Goal: Task Accomplishment & Management: Manage account settings

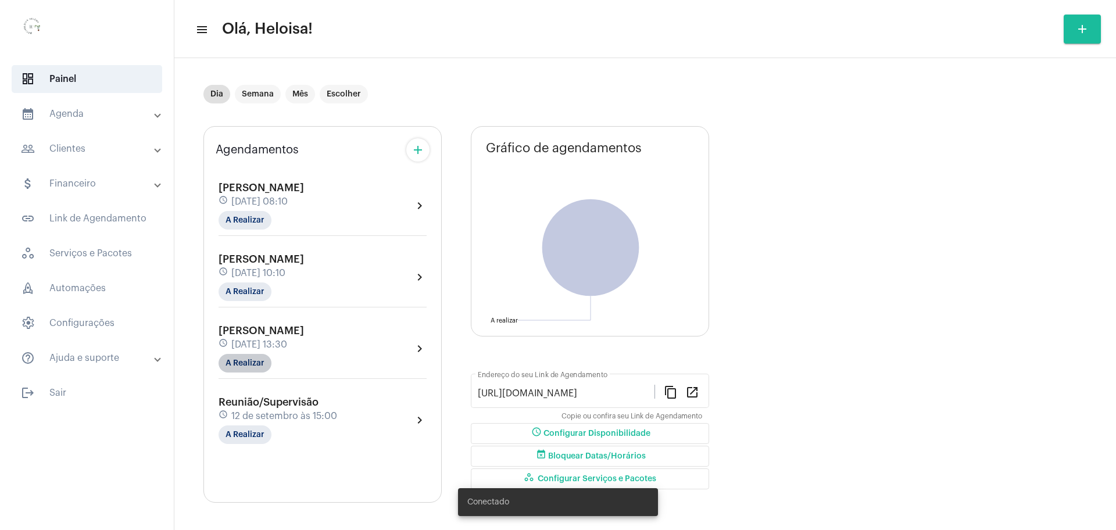
scroll to position [6, 0]
click at [263, 346] on span "[DATE] 13:30" at bounding box center [259, 343] width 56 height 10
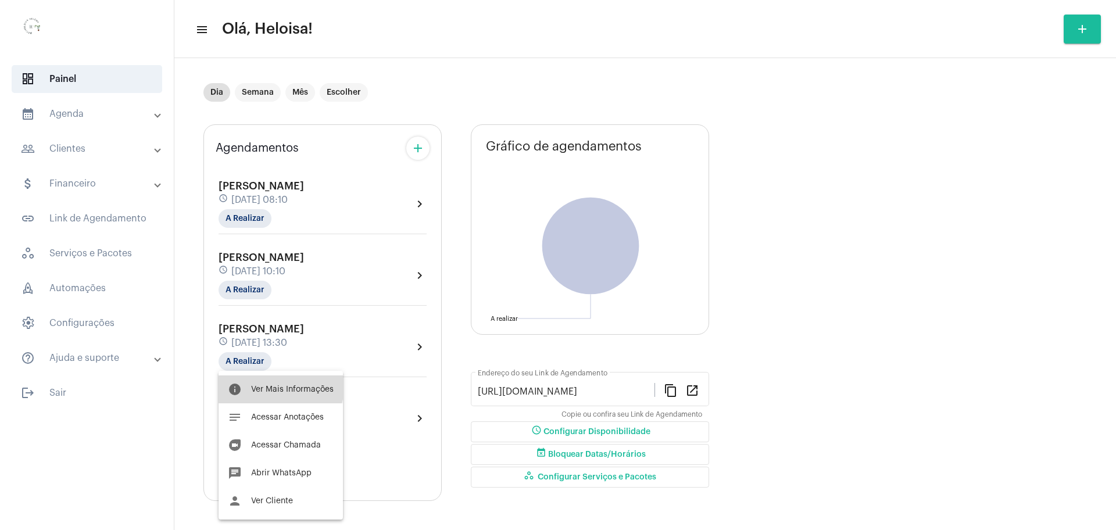
click at [273, 384] on button "info Ver Mais Informações" at bounding box center [281, 389] width 124 height 28
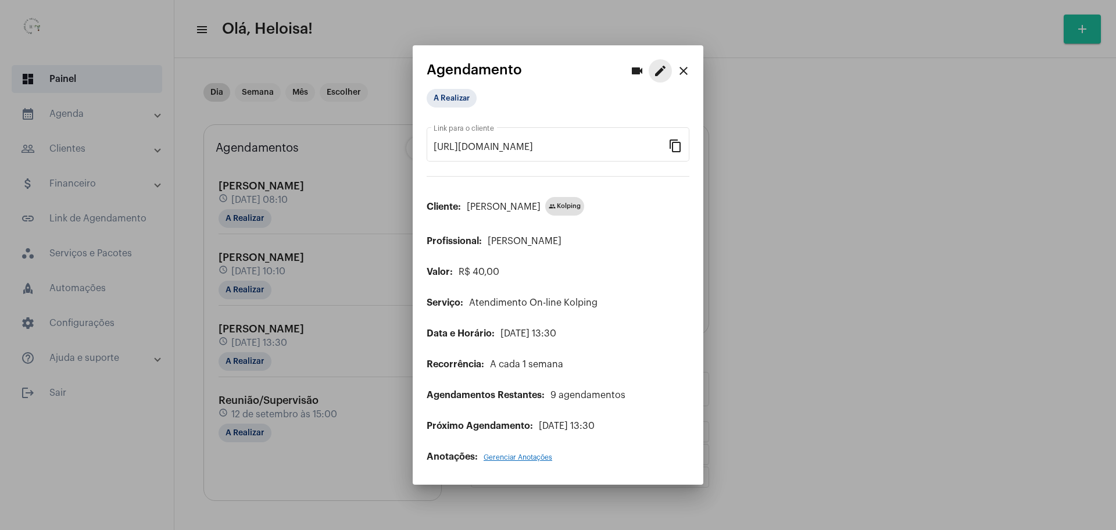
click at [660, 74] on mat-icon "edit" at bounding box center [660, 71] width 14 height 14
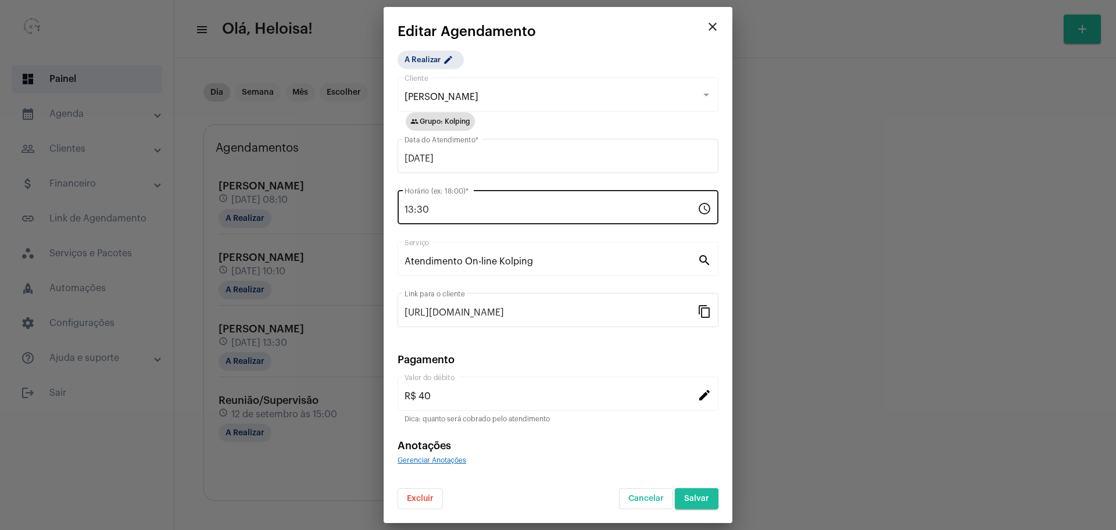
click at [500, 208] on input "13:30" at bounding box center [551, 210] width 293 height 10
drag, startPoint x: 461, startPoint y: 205, endPoint x: 357, endPoint y: 194, distance: 105.1
click at [360, 194] on div "videocam edit close Agendamento A Realizar [URL][DOMAIN_NAME] Link para o clien…" at bounding box center [558, 265] width 1116 height 530
type input "18:00"
click at [696, 498] on span "Salvar" at bounding box center [696, 499] width 25 height 8
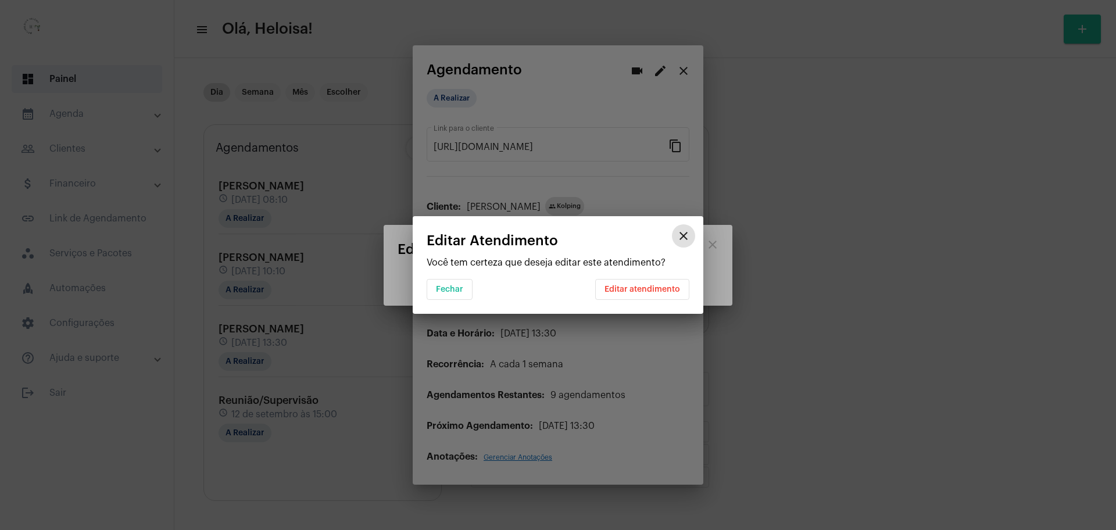
click at [652, 280] on button "Editar atendimento" at bounding box center [642, 289] width 94 height 21
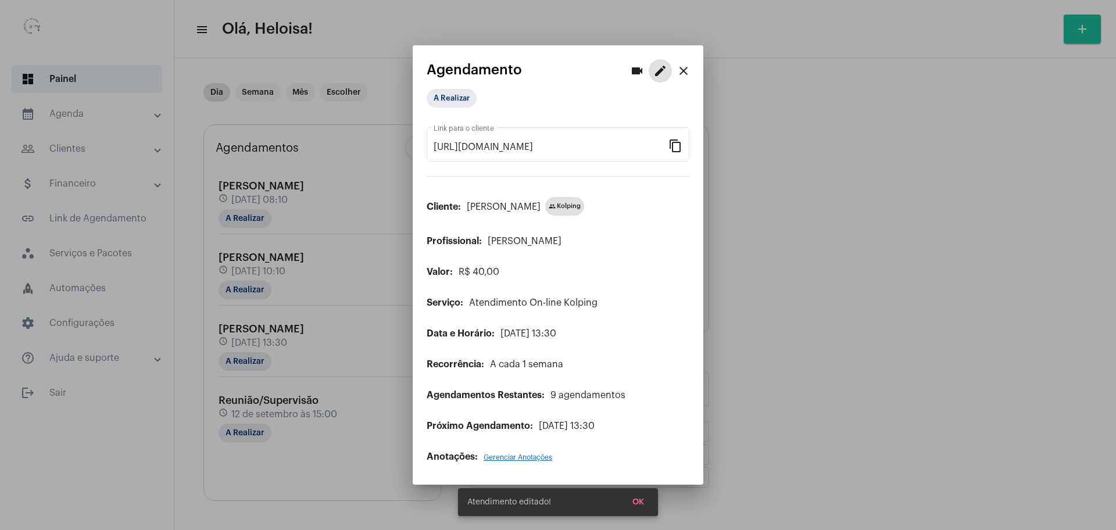
click at [642, 503] on span "OK" at bounding box center [638, 502] width 12 height 8
click at [683, 70] on mat-icon "close" at bounding box center [684, 71] width 14 height 14
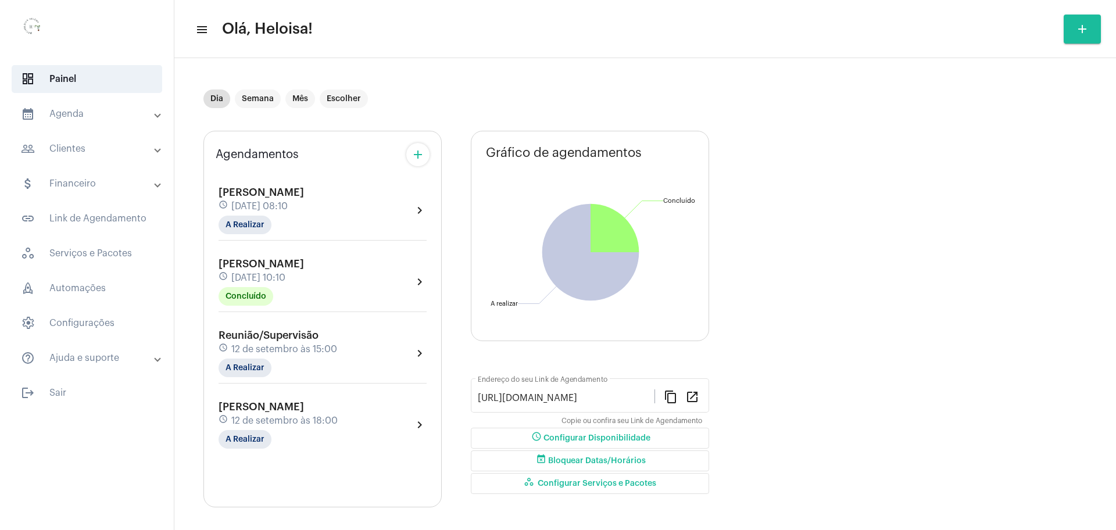
click at [286, 414] on div "schedule [DATE] 18:00" at bounding box center [278, 420] width 119 height 13
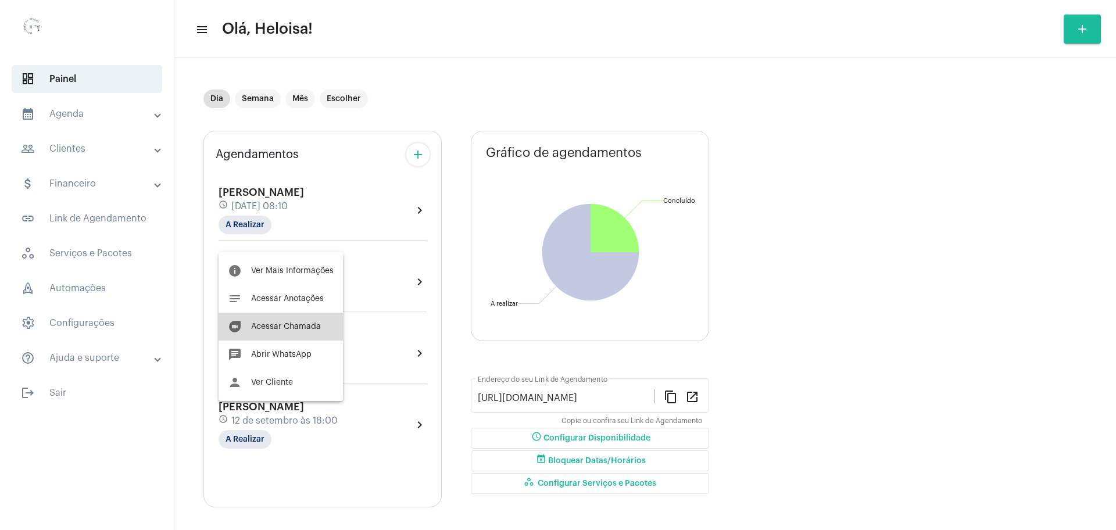
click at [301, 328] on span "Acessar Chamada" at bounding box center [286, 327] width 70 height 8
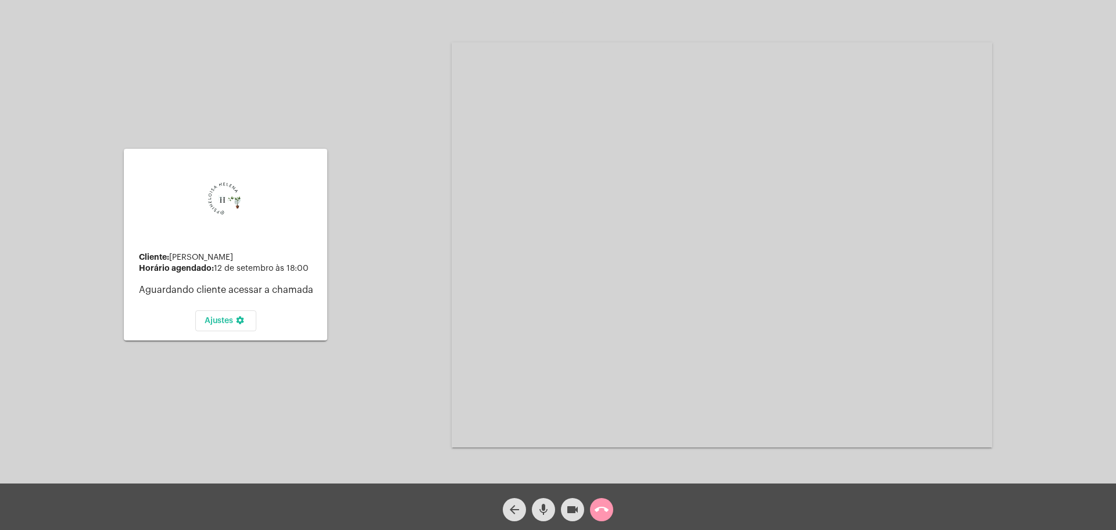
click at [600, 514] on mat-icon "call_end" at bounding box center [602, 510] width 14 height 14
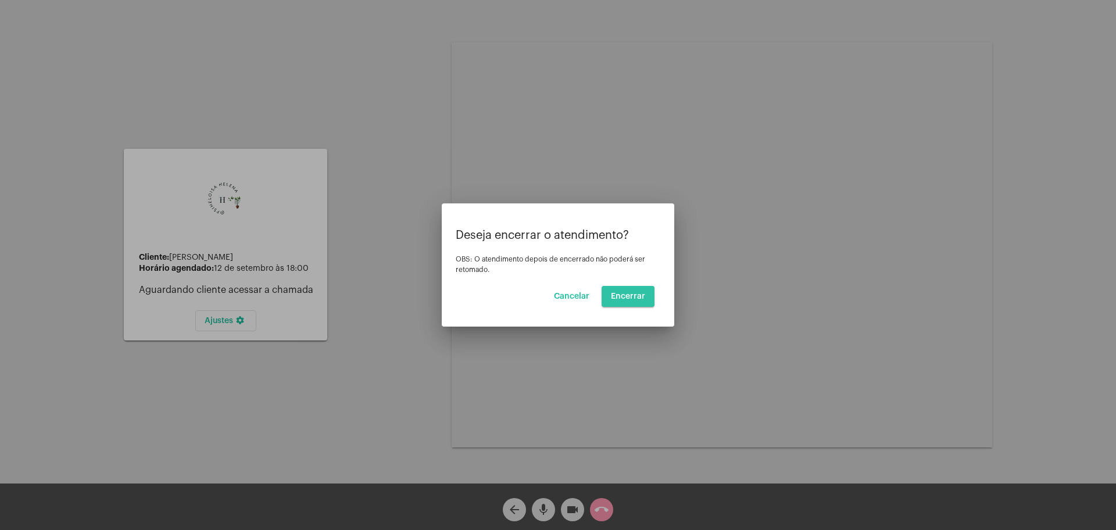
click at [627, 295] on span "Encerrar" at bounding box center [628, 296] width 34 height 8
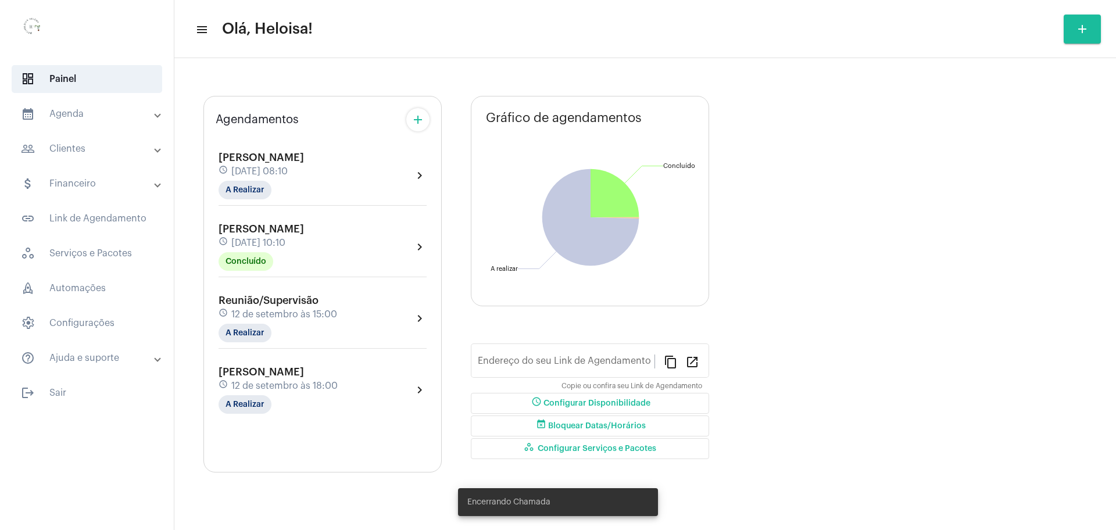
type input "[URL][DOMAIN_NAME]"
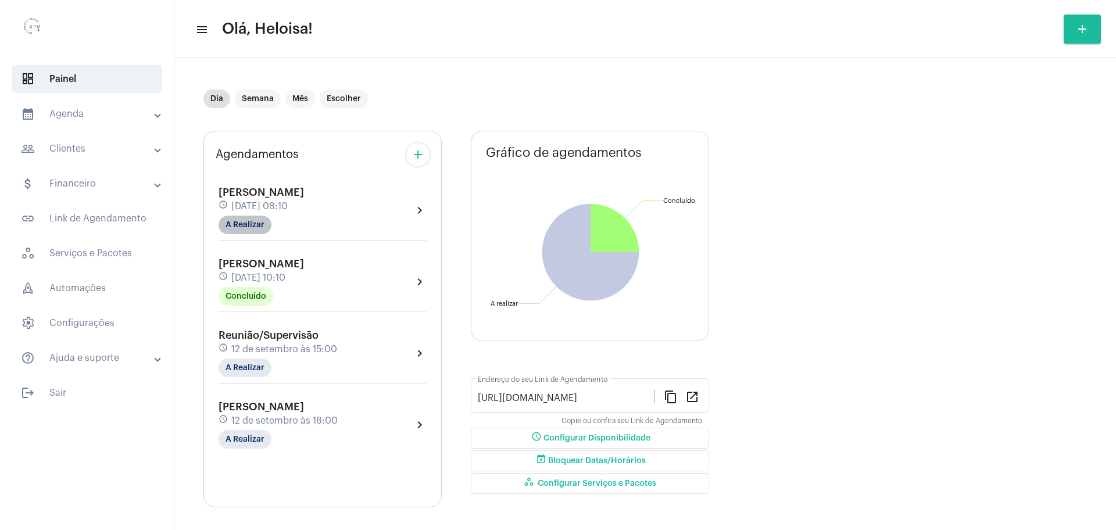
click at [238, 226] on mat-chip "A Realizar" at bounding box center [245, 225] width 53 height 19
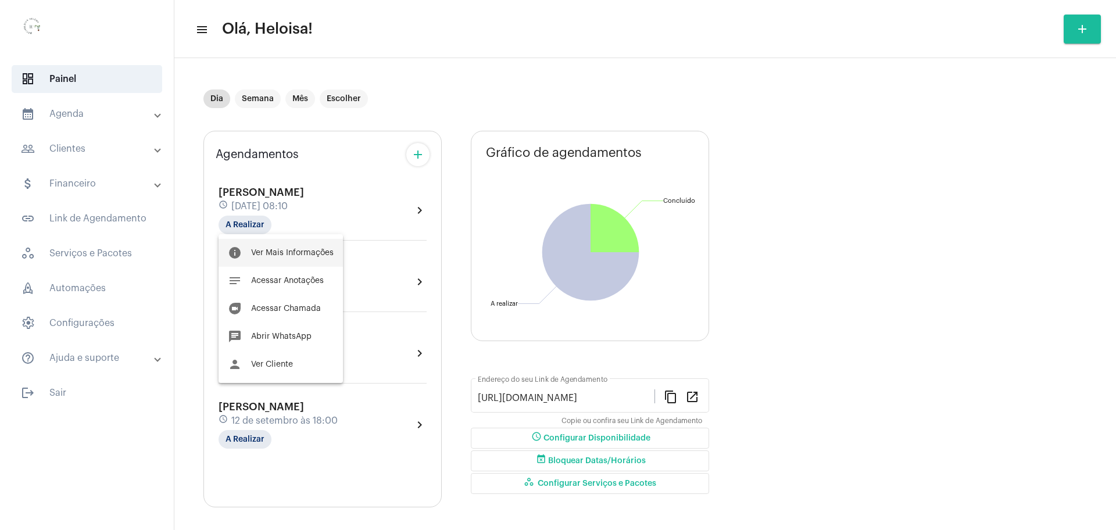
click at [264, 256] on span "Ver Mais Informações" at bounding box center [292, 253] width 83 height 8
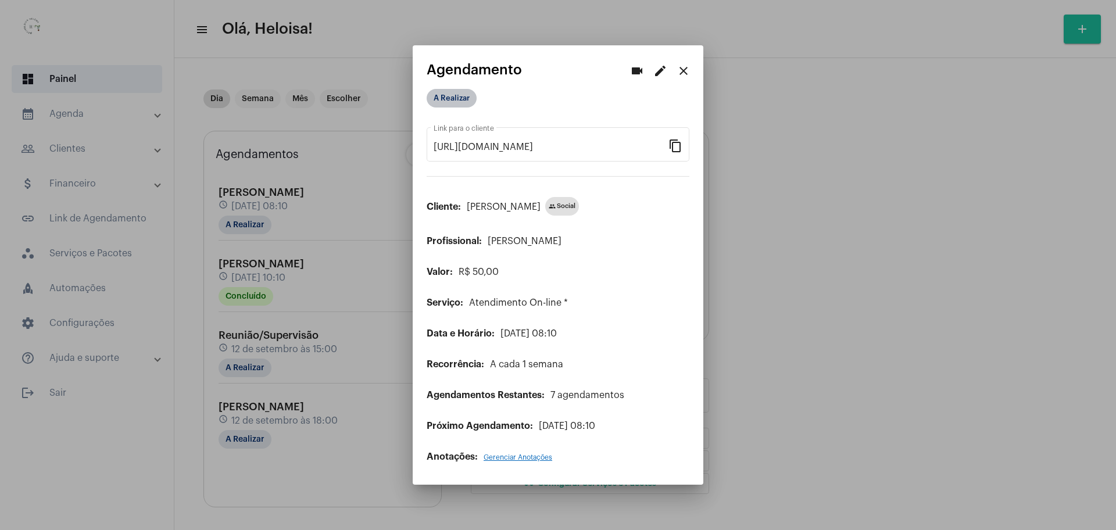
click at [444, 100] on mat-chip "A Realizar" at bounding box center [452, 98] width 50 height 19
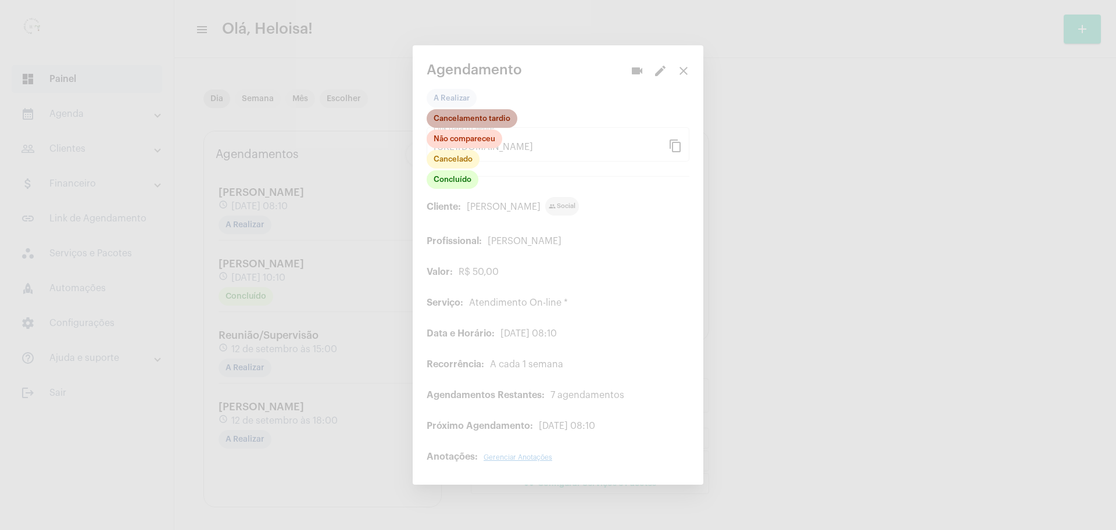
click at [466, 116] on mat-chip "Cancelamento tardio" at bounding box center [472, 118] width 91 height 19
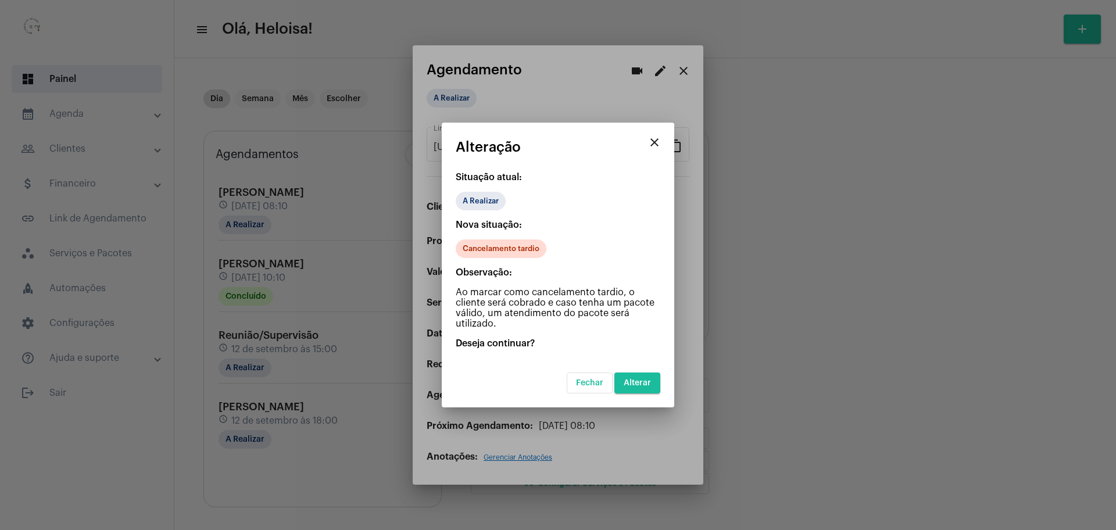
click at [645, 384] on span "Alterar" at bounding box center [637, 383] width 27 height 8
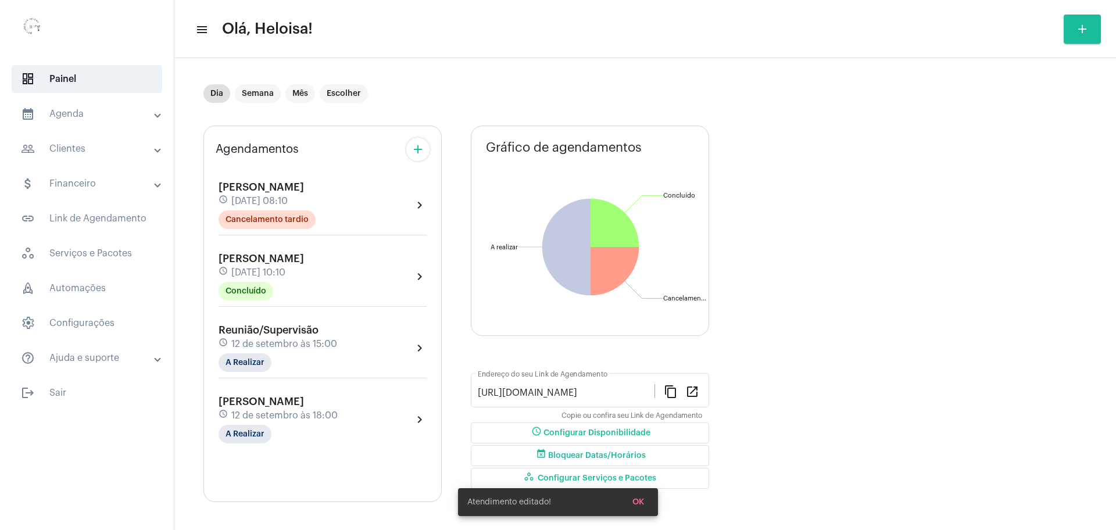
scroll to position [6, 0]
click at [255, 359] on mat-chip "A Realizar" at bounding box center [245, 361] width 53 height 19
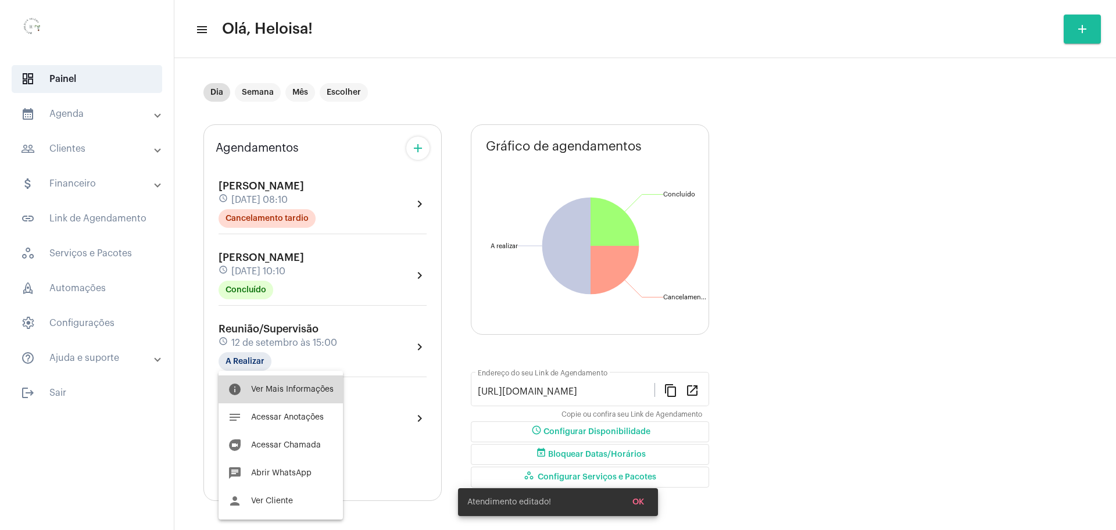
click at [299, 387] on span "Ver Mais Informações" at bounding box center [292, 389] width 83 height 8
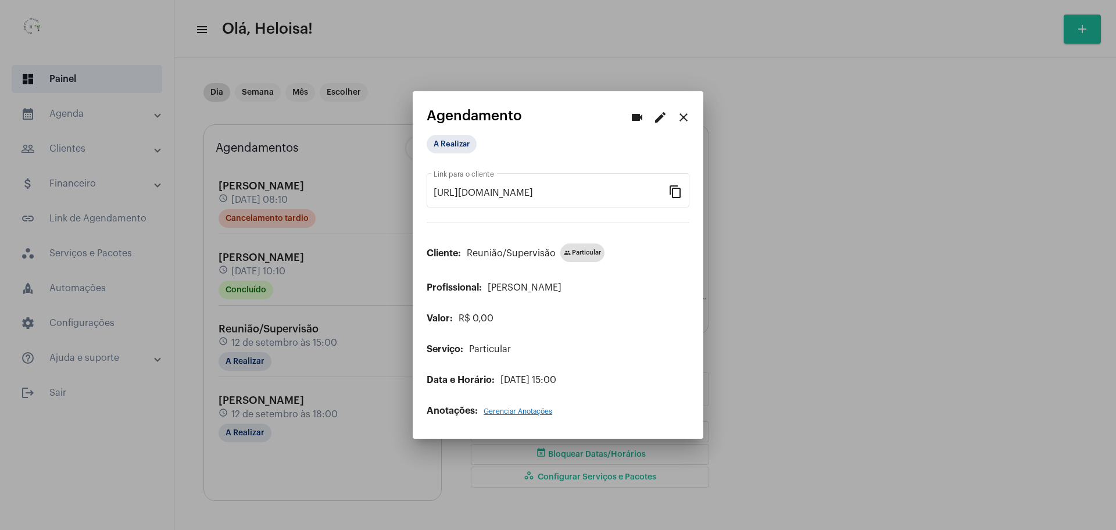
click at [462, 134] on div "A Realizar" at bounding box center [484, 144] width 121 height 23
click at [456, 146] on mat-chip "A Realizar" at bounding box center [452, 144] width 50 height 19
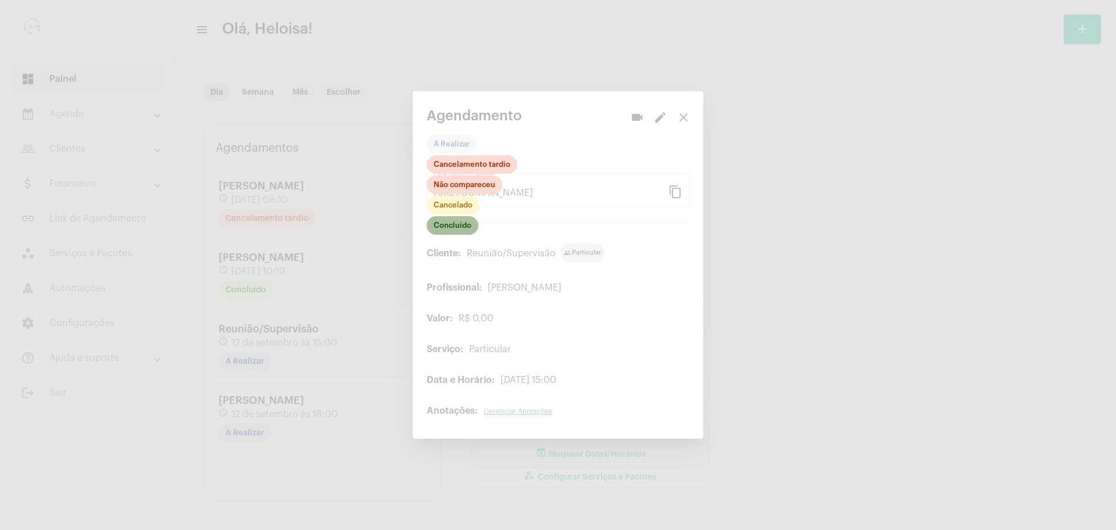
click at [450, 230] on mat-chip "Concluído" at bounding box center [453, 225] width 52 height 19
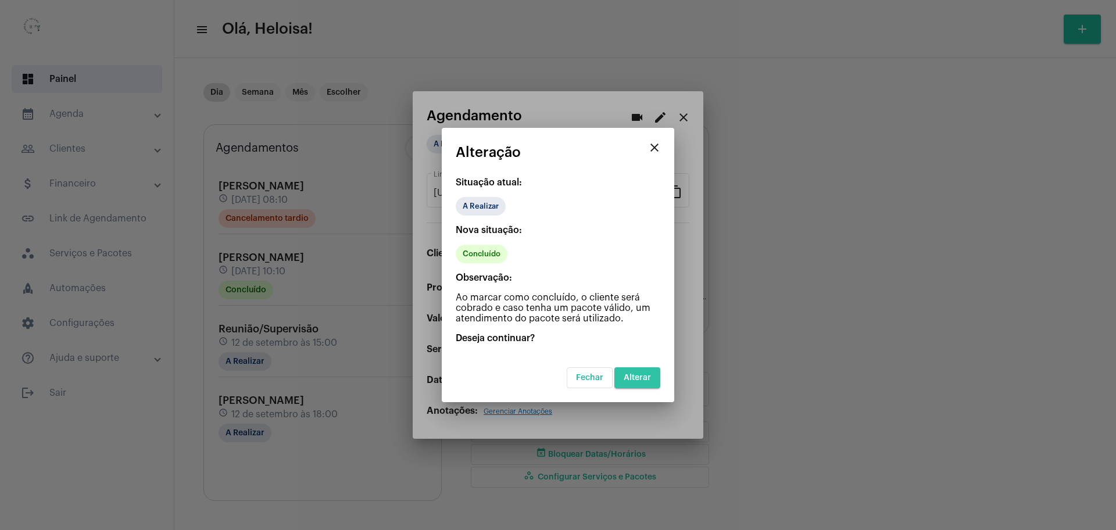
click at [642, 380] on span "Alterar" at bounding box center [637, 378] width 27 height 8
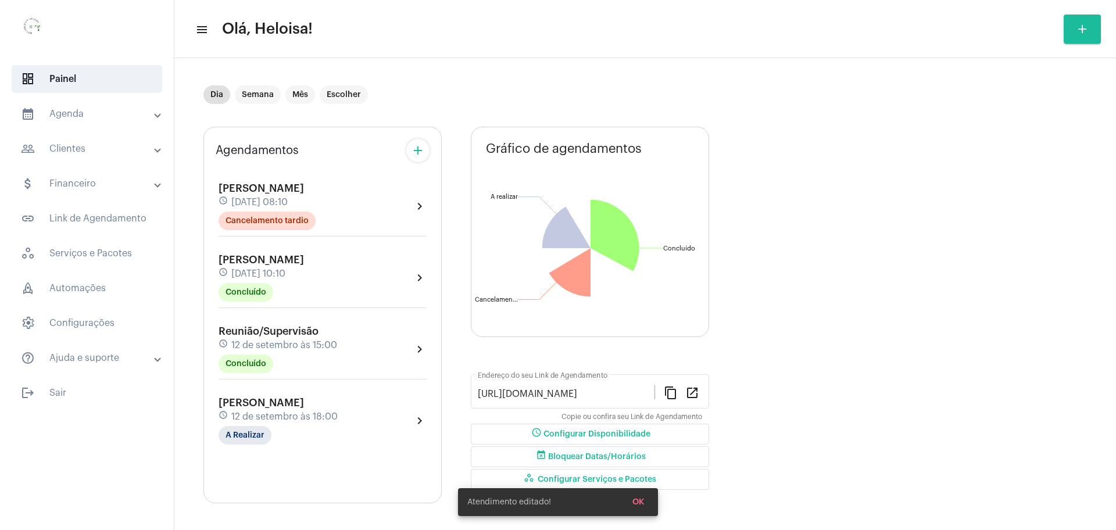
scroll to position [6, 0]
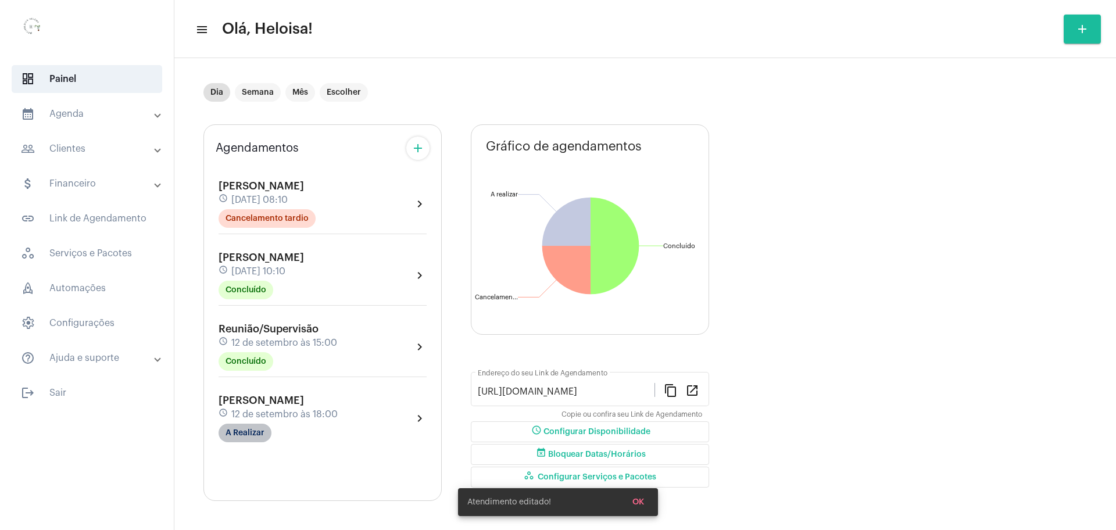
click at [244, 434] on mat-chip "A Realizar" at bounding box center [245, 433] width 53 height 19
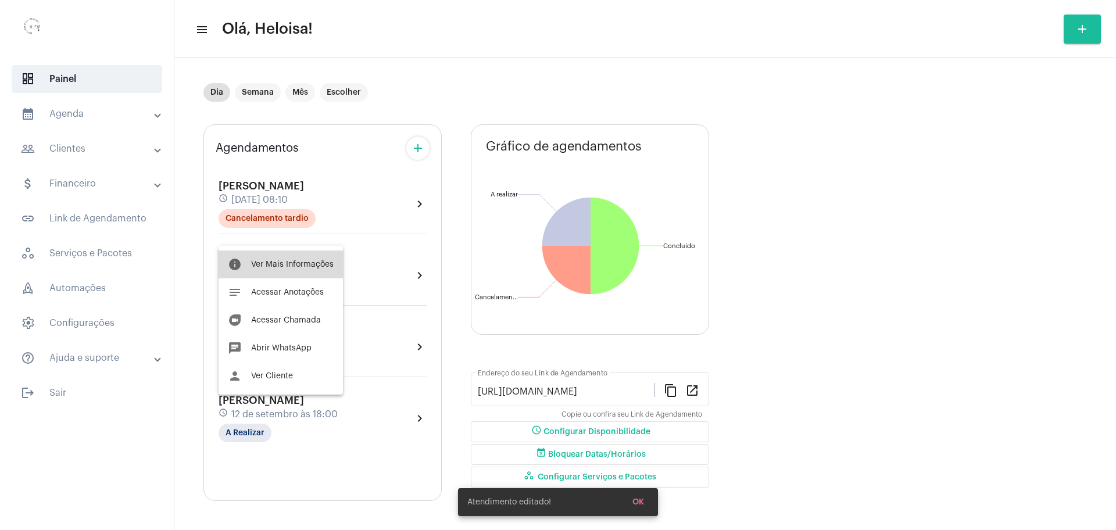
click at [287, 260] on span "Ver Mais Informações" at bounding box center [292, 264] width 83 height 8
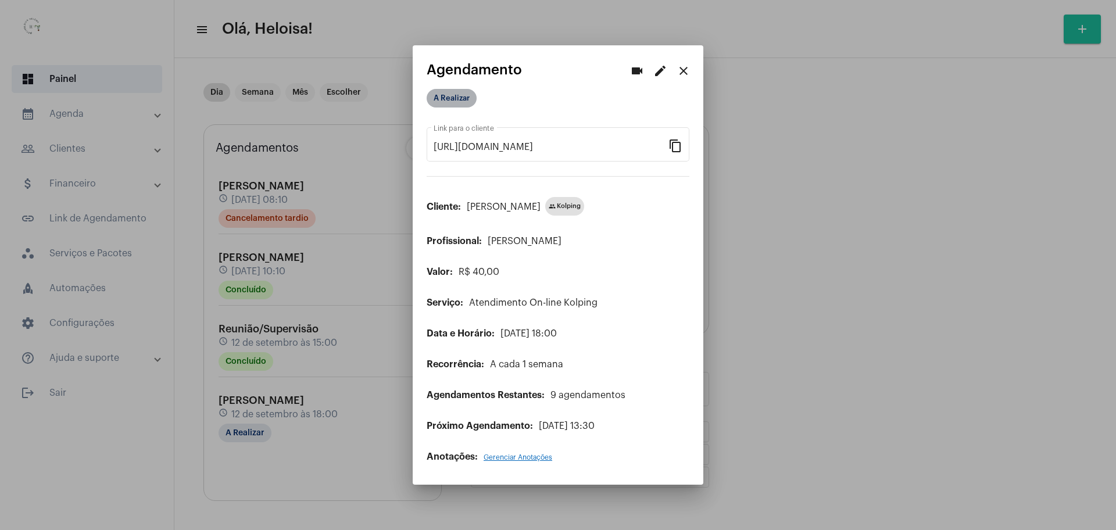
click at [461, 100] on mat-chip "A Realizar" at bounding box center [452, 98] width 50 height 19
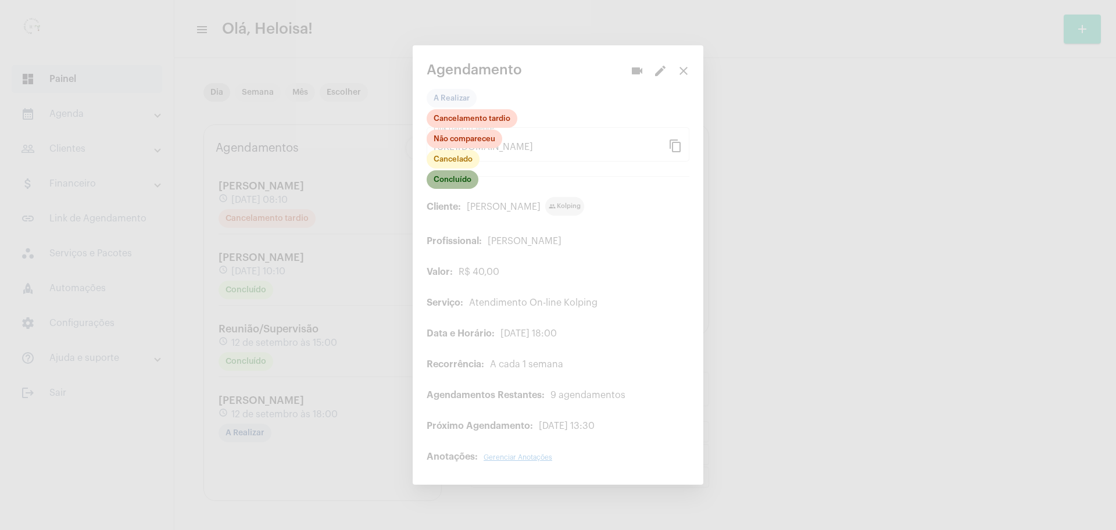
click at [445, 184] on mat-chip "Concluído" at bounding box center [453, 179] width 52 height 19
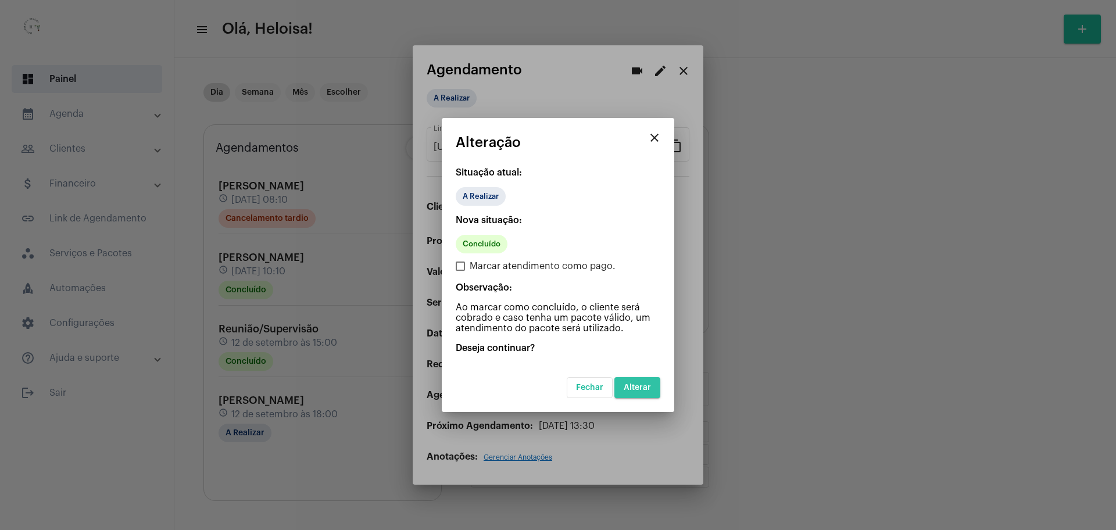
click at [644, 392] on button "Alterar" at bounding box center [637, 387] width 46 height 21
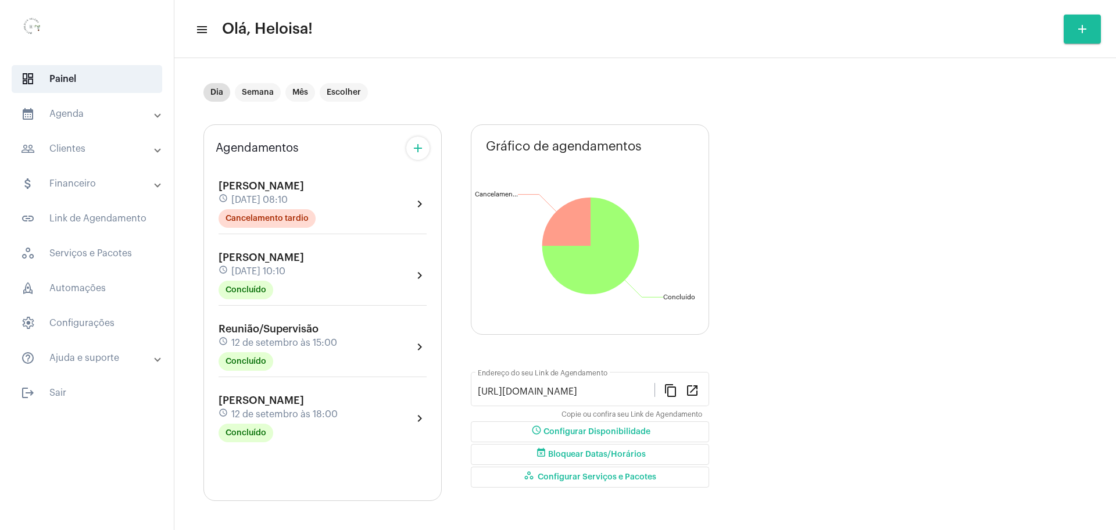
scroll to position [2, 0]
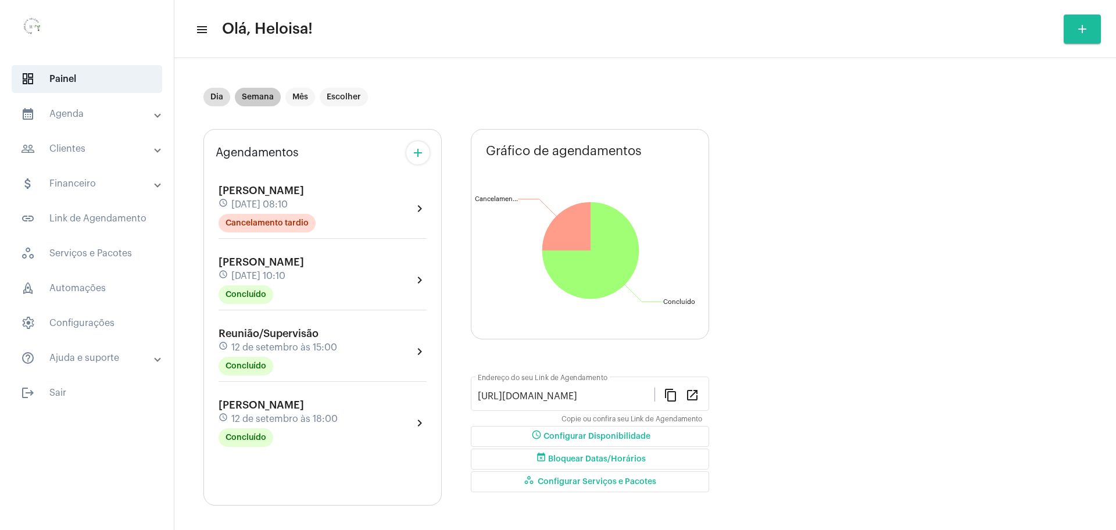
click at [267, 98] on mat-chip "Semana" at bounding box center [258, 97] width 46 height 19
click at [256, 96] on mat-sidenav-content "menu Olá, Heloisa! add Dia Semana Mês Escolher Agendamentos add [PERSON_NAME] s…" at bounding box center [645, 265] width 942 height 530
click at [256, 99] on mat-sidenav-content "menu Olá, Heloisa! add Dia Semana Mês Escolher Agendamentos add [PERSON_NAME] s…" at bounding box center [645, 265] width 942 height 530
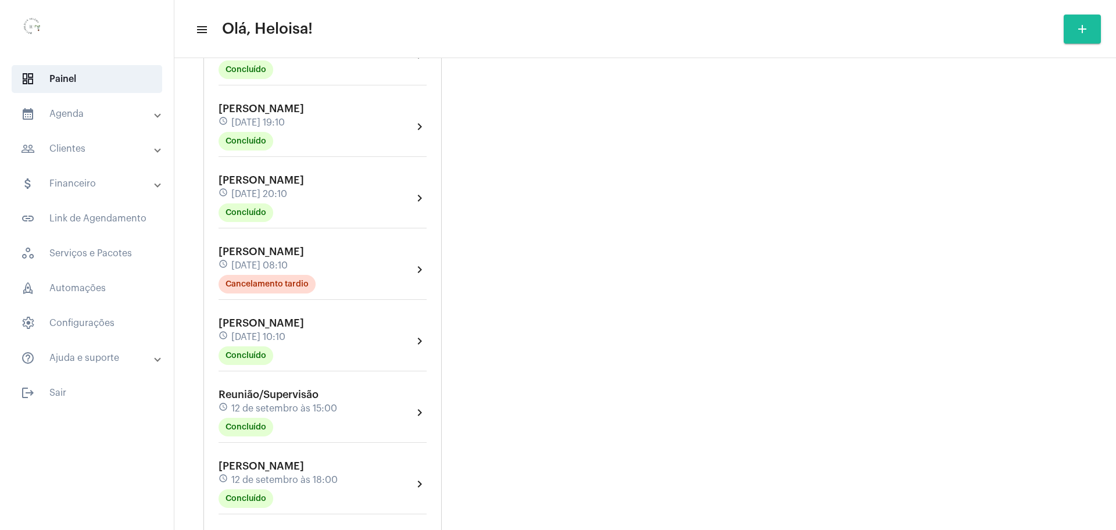
scroll to position [2256, 0]
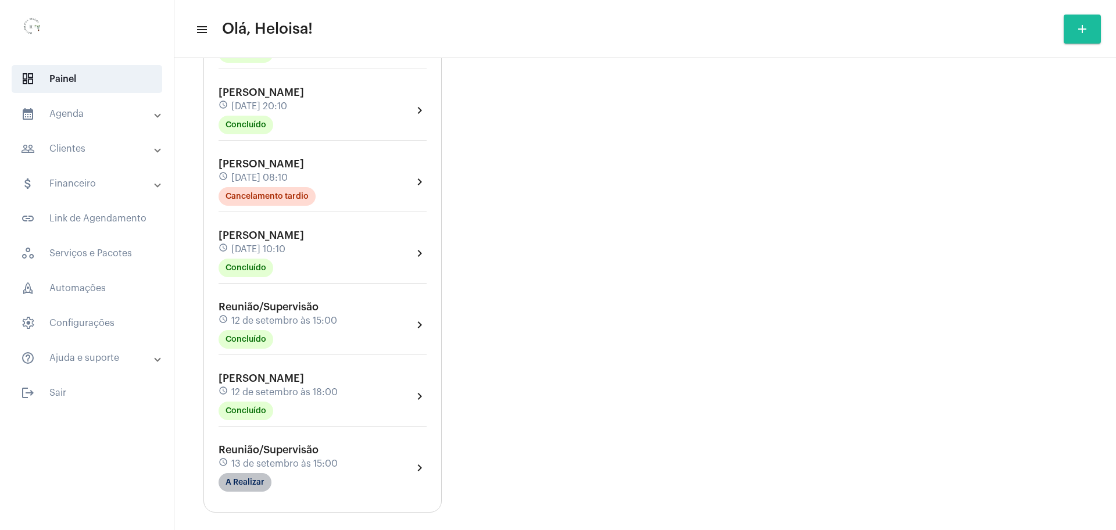
click at [243, 473] on mat-chip "A Realizar" at bounding box center [245, 482] width 53 height 19
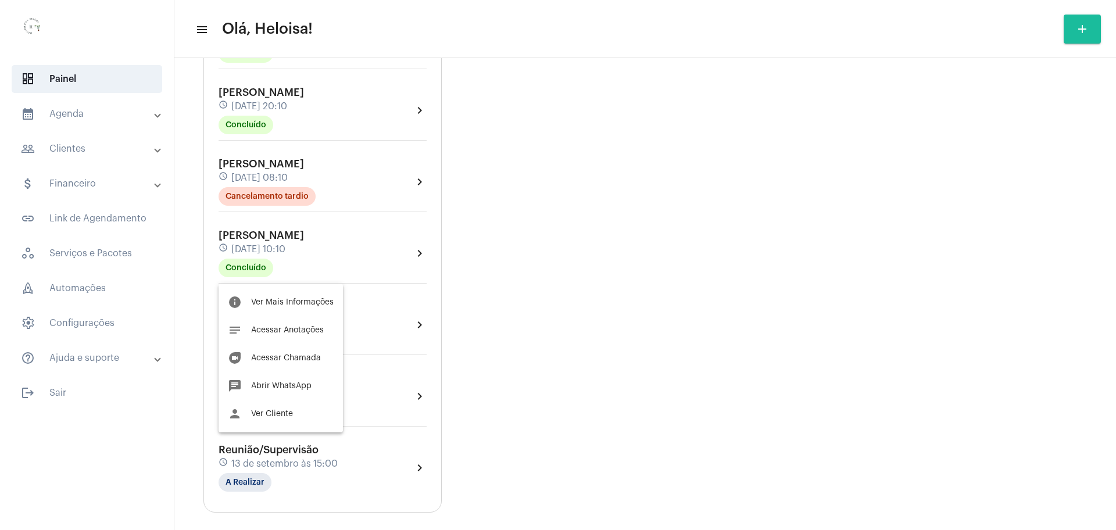
click at [625, 375] on div at bounding box center [558, 265] width 1116 height 530
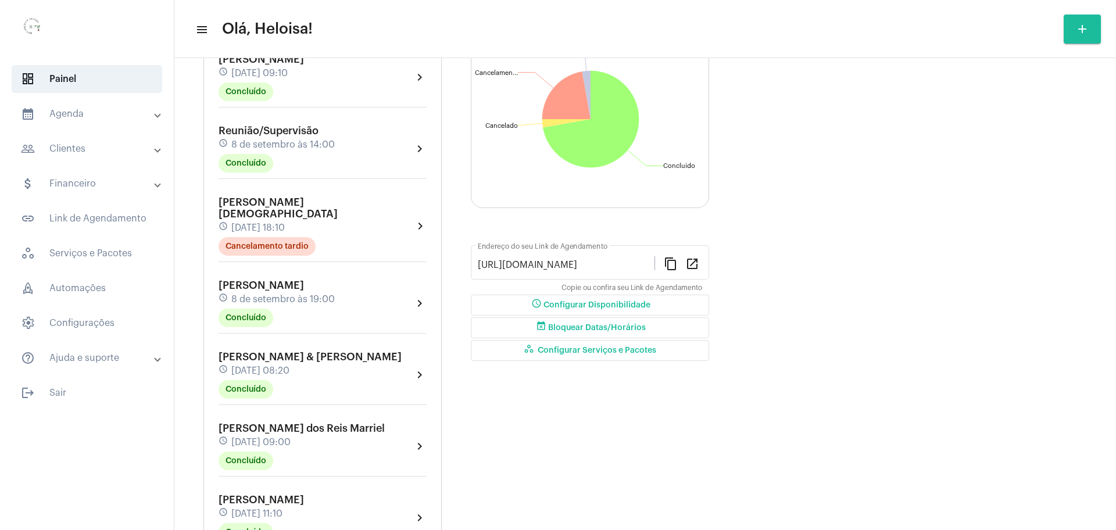
scroll to position [0, 0]
